Goal: Task Accomplishment & Management: Use online tool/utility

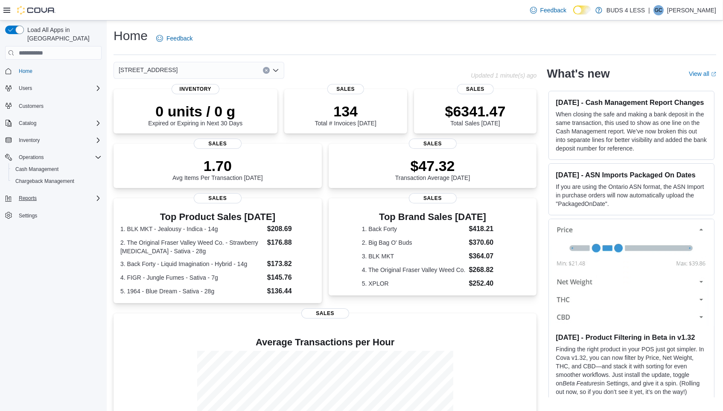
click at [27, 195] on span "Reports" at bounding box center [28, 198] width 18 height 7
click at [23, 231] on span "Reports" at bounding box center [24, 234] width 18 height 7
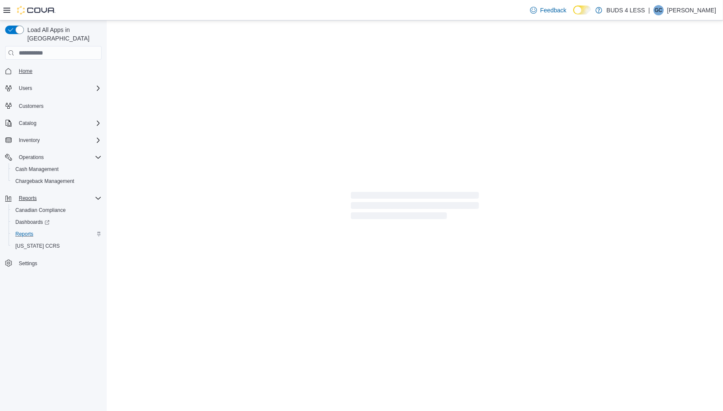
click at [27, 68] on span "Home" at bounding box center [26, 71] width 14 height 7
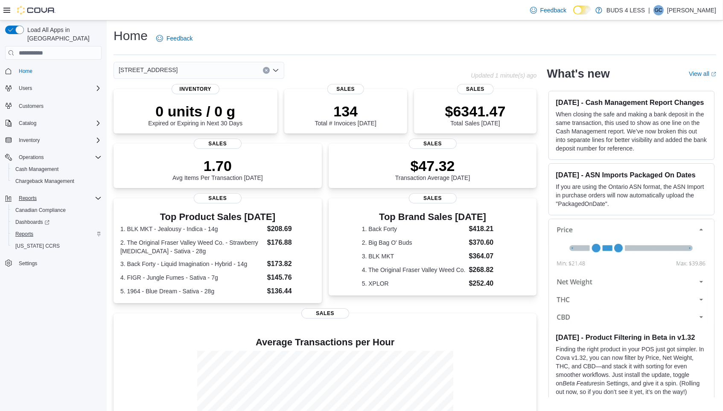
click at [31, 231] on span "Reports" at bounding box center [24, 234] width 18 height 7
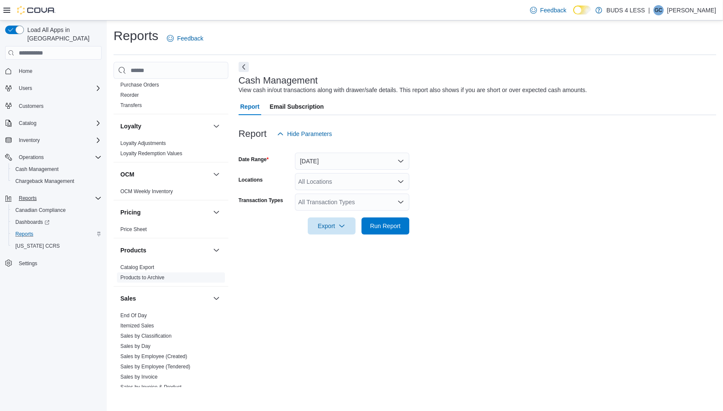
scroll to position [246, 0]
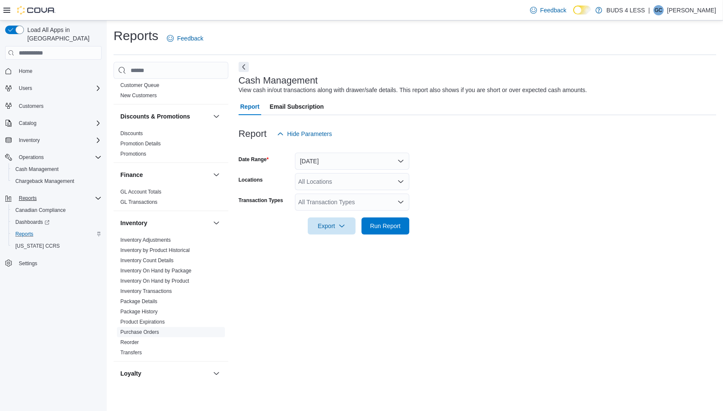
click at [149, 329] on link "Purchase Orders" at bounding box center [139, 332] width 39 height 6
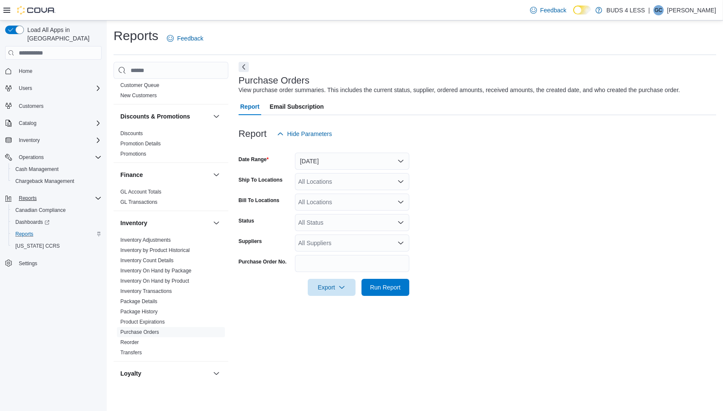
click at [340, 164] on button "[DATE]" at bounding box center [352, 161] width 114 height 17
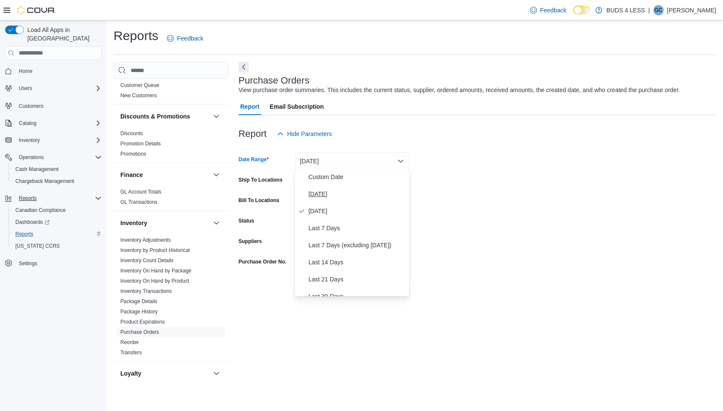
click at [331, 192] on span "[DATE]" at bounding box center [356, 194] width 97 height 10
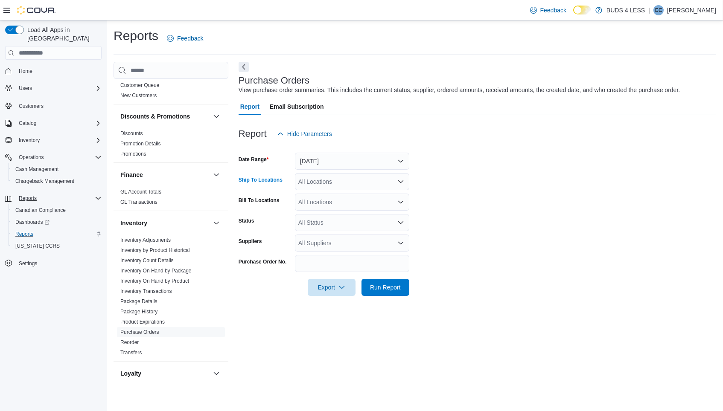
click at [340, 183] on div "All Locations" at bounding box center [352, 181] width 114 height 17
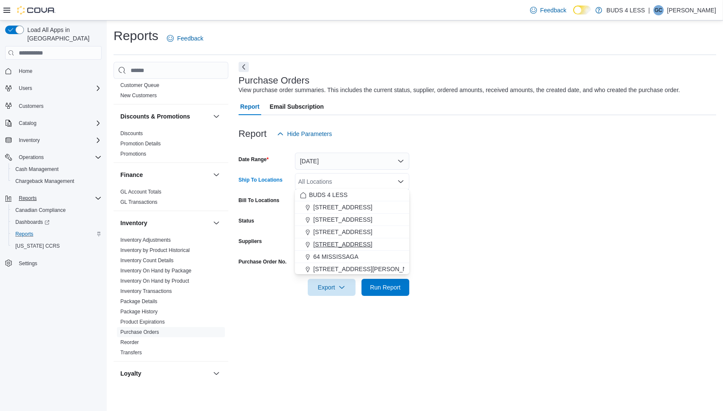
click at [345, 241] on span "[STREET_ADDRESS]" at bounding box center [342, 244] width 59 height 9
click at [491, 203] on form "Date Range [DATE] Ship To Locations [STREET_ADDRESS] Selected. [STREET_ADDRESS]…" at bounding box center [476, 219] width 477 height 154
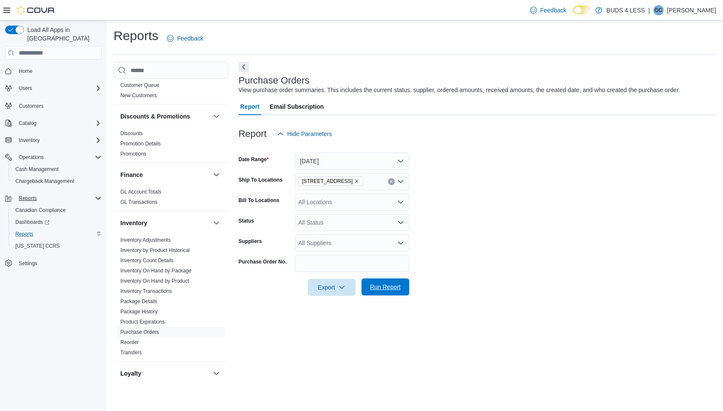
click at [390, 283] on span "Run Report" at bounding box center [385, 287] width 31 height 9
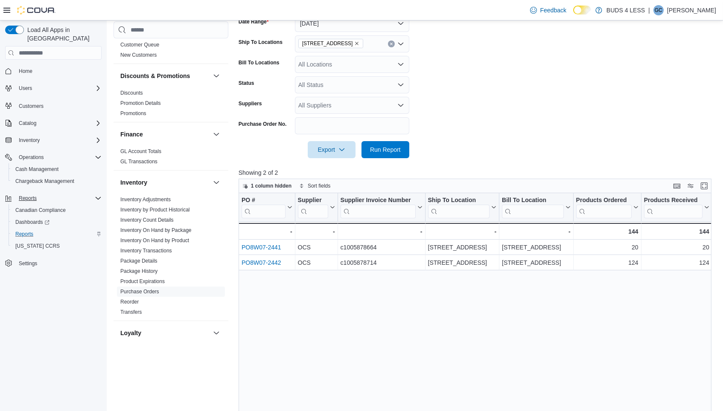
scroll to position [134, 0]
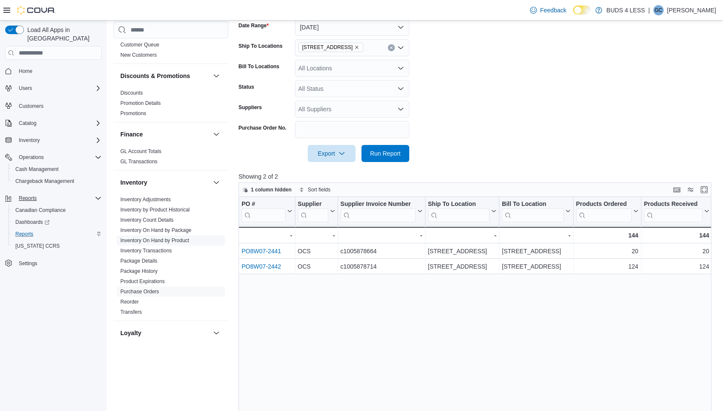
click at [138, 238] on link "Inventory On Hand by Product" at bounding box center [154, 241] width 69 height 6
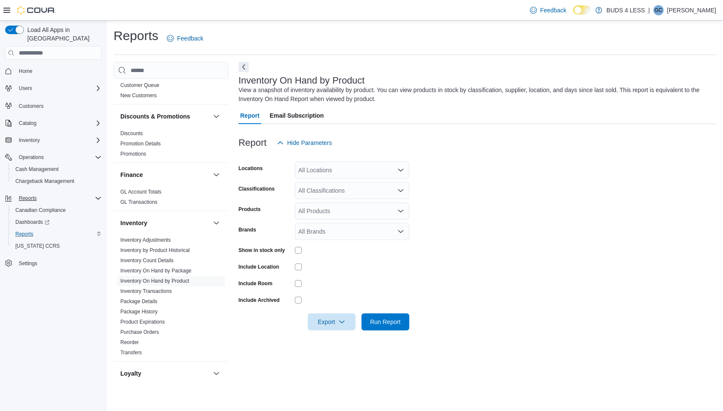
click at [351, 166] on div "All Locations" at bounding box center [352, 170] width 114 height 17
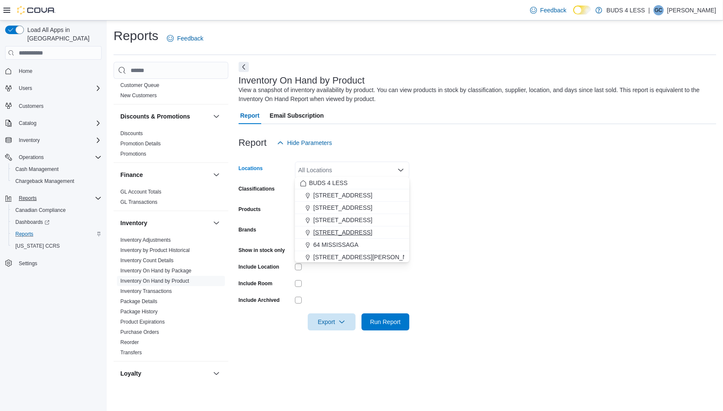
click at [342, 232] on span "[STREET_ADDRESS]" at bounding box center [342, 232] width 59 height 9
click at [477, 204] on form "Locations [STREET_ADDRESS] Combo box. Selected. [STREET_ADDRESS]. Press Backspa…" at bounding box center [476, 240] width 477 height 179
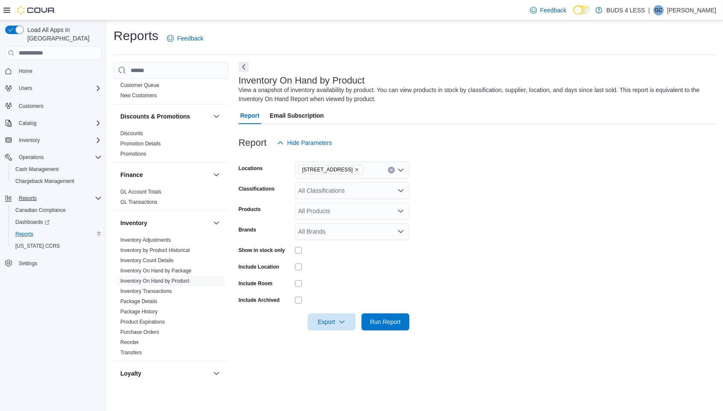
click at [340, 189] on div "All Classifications" at bounding box center [352, 190] width 114 height 17
click at [490, 217] on form "Locations [STREET_ADDRESS] Classifications All Classifications Combo box. Selec…" at bounding box center [476, 240] width 477 height 179
click at [385, 322] on span "Run Report" at bounding box center [385, 321] width 31 height 9
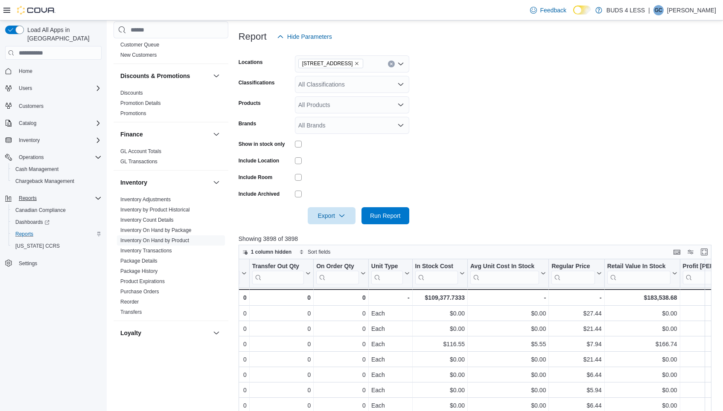
scroll to position [0, 484]
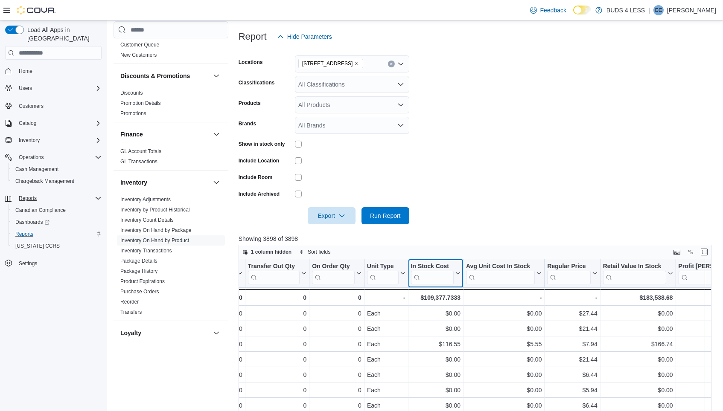
click at [457, 273] on icon at bounding box center [458, 274] width 4 height 2
click at [442, 311] on span "Sort High-Low" at bounding box center [441, 314] width 32 height 7
click at [457, 271] on icon at bounding box center [456, 273] width 7 height 5
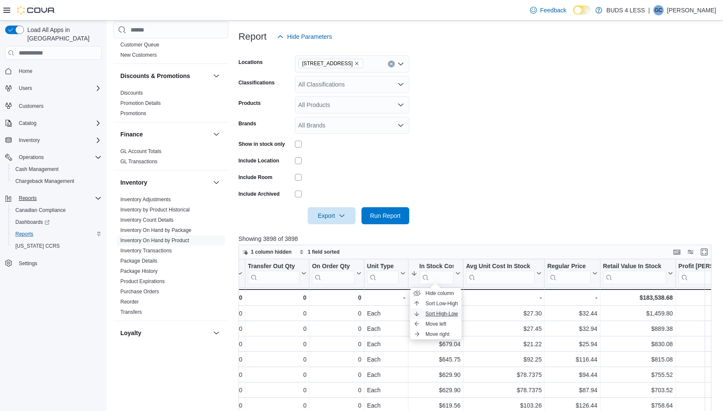
click at [445, 312] on span "Sort High-Low" at bounding box center [441, 314] width 32 height 7
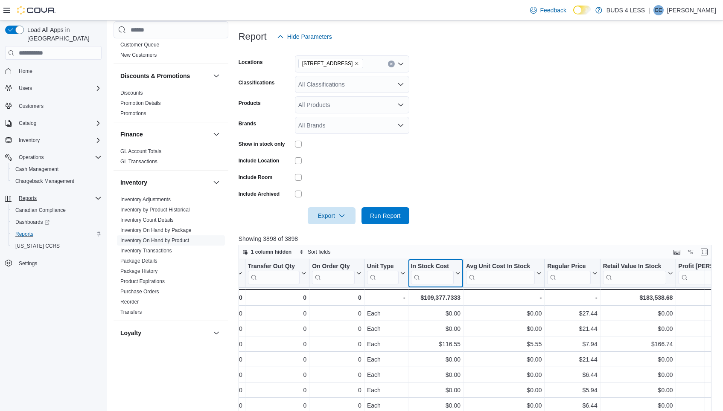
click at [457, 274] on button "In Stock Cost" at bounding box center [434, 274] width 49 height 22
click at [447, 311] on span "Sort High-Low" at bounding box center [441, 314] width 32 height 7
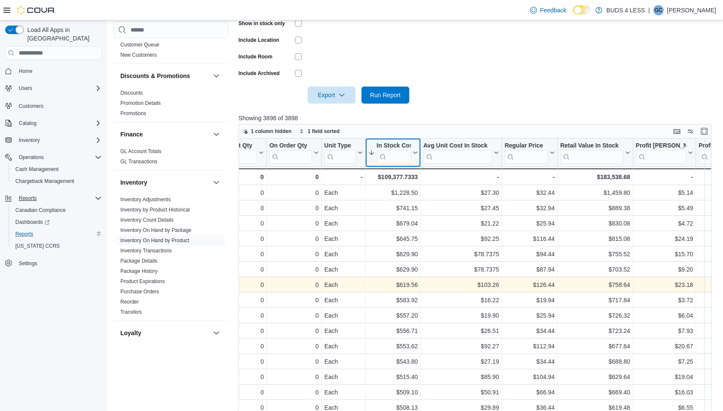
scroll to position [220, 0]
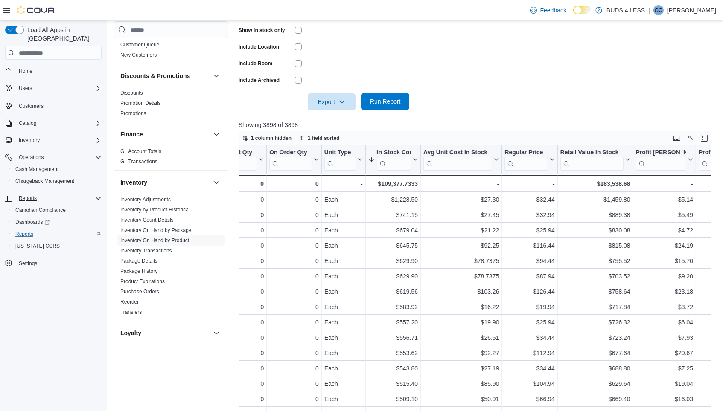
click at [395, 99] on span "Run Report" at bounding box center [385, 101] width 31 height 9
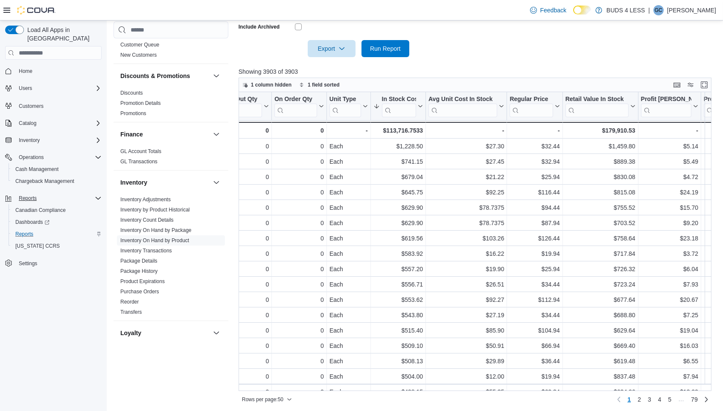
scroll to position [0, 528]
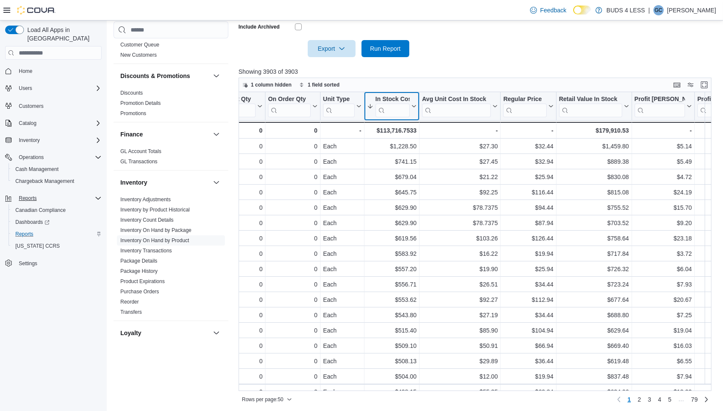
click at [414, 104] on icon at bounding box center [412, 106] width 7 height 5
click at [404, 144] on span "Sort High-Low" at bounding box center [397, 146] width 32 height 7
click at [414, 104] on icon at bounding box center [412, 106] width 7 height 5
click at [398, 144] on span "Sort High-Low" at bounding box center [397, 146] width 32 height 7
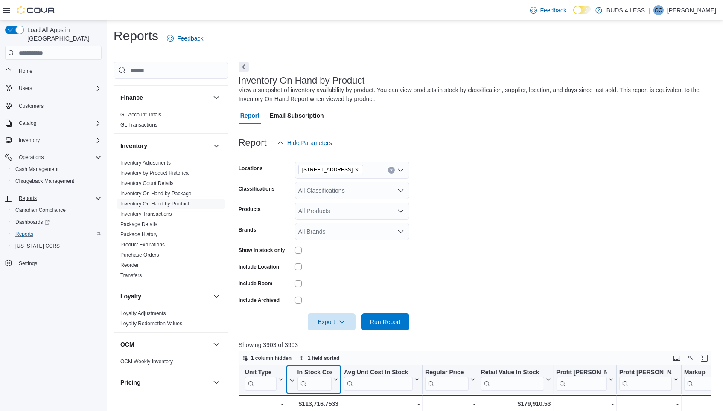
scroll to position [312, 0]
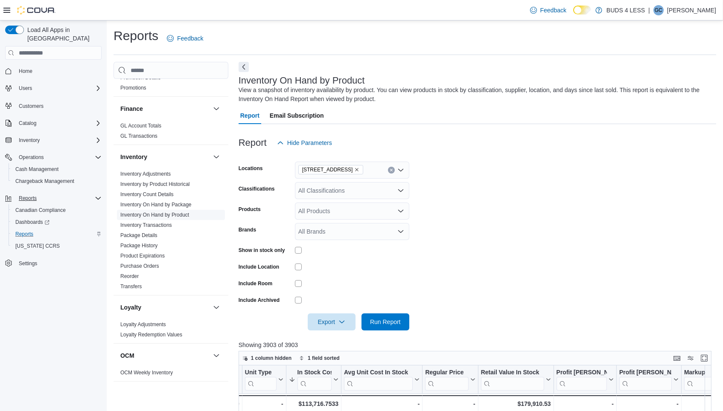
click at [154, 212] on link "Inventory On Hand by Product" at bounding box center [154, 215] width 69 height 6
click at [388, 317] on span "Run Report" at bounding box center [385, 321] width 31 height 9
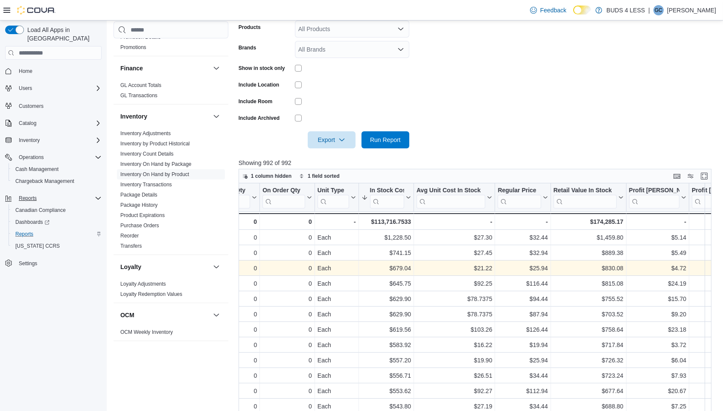
scroll to position [0, 537]
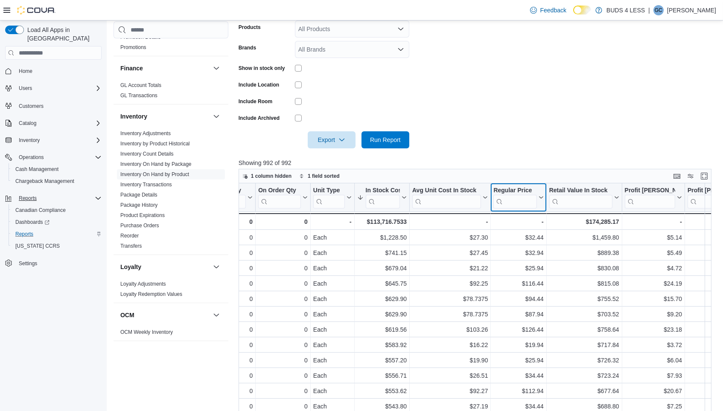
click at [541, 195] on icon at bounding box center [539, 197] width 7 height 5
click at [527, 240] on span "Sort High-Low" at bounding box center [524, 238] width 32 height 7
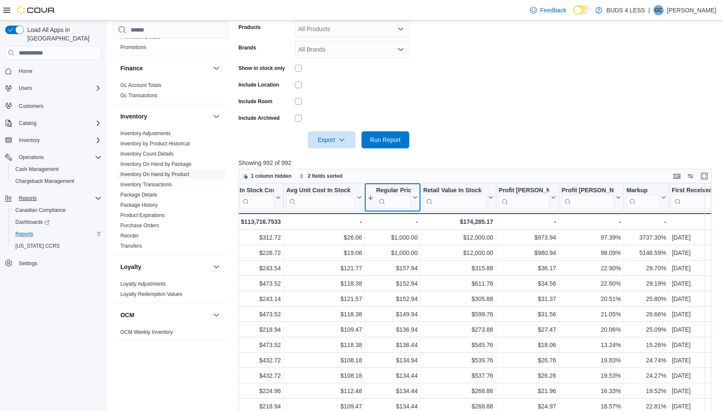
scroll to position [0, 666]
